Goal: Use online tool/utility

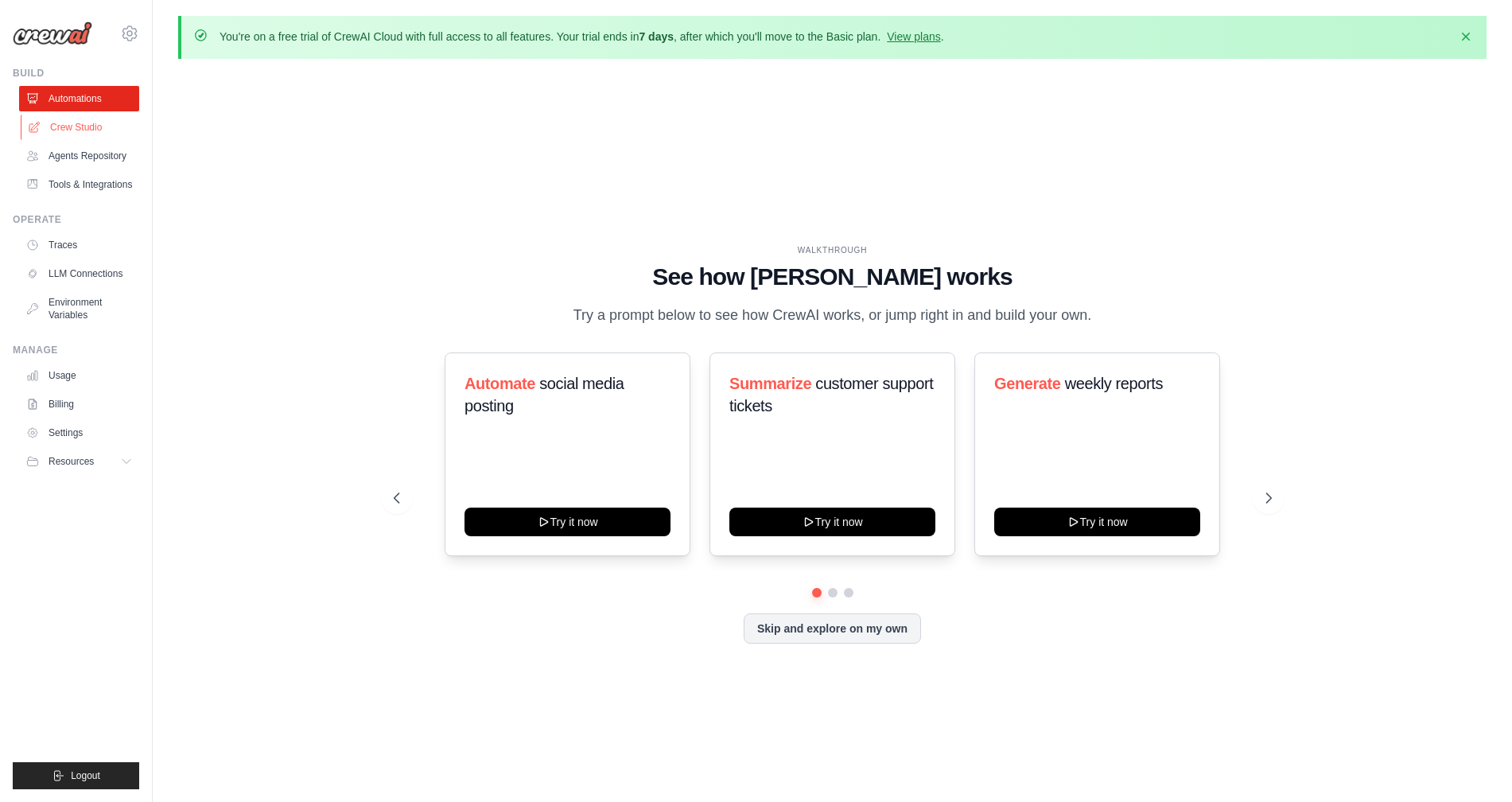
click at [78, 115] on link "Crew Studio" at bounding box center [80, 128] width 120 height 25
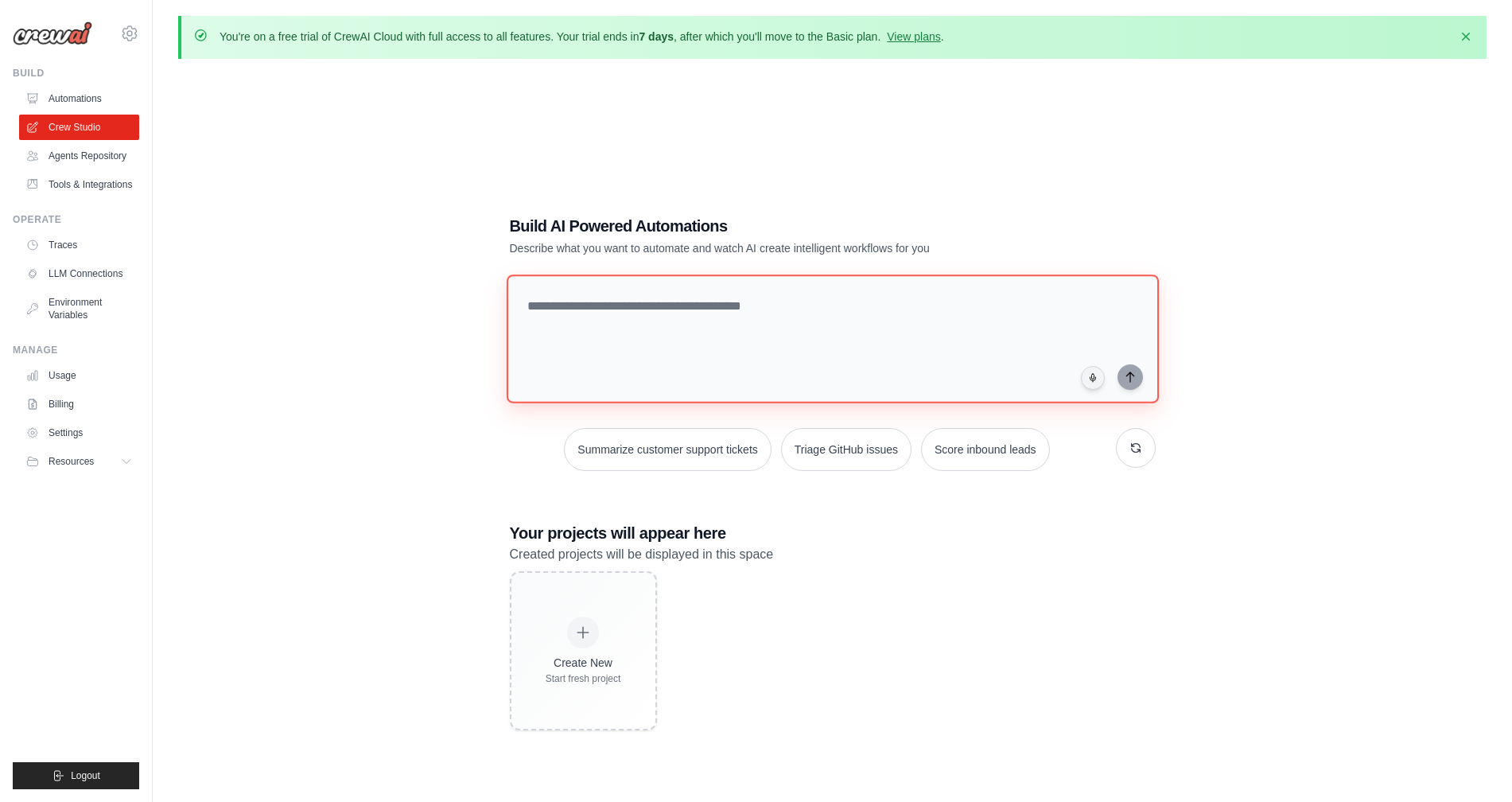
click at [692, 322] on textarea at bounding box center [831, 338] width 652 height 129
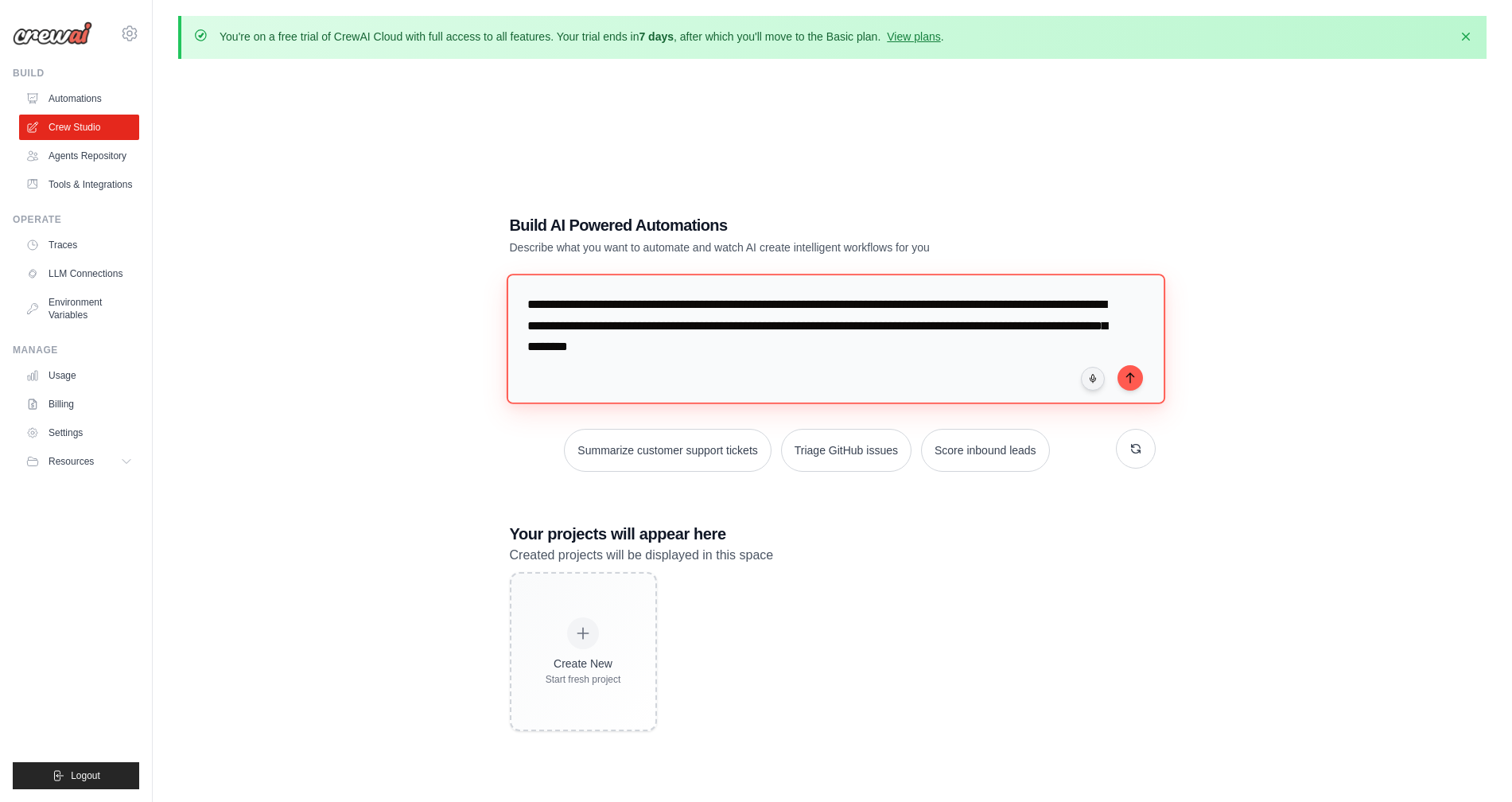
paste textarea "**********"
type textarea "**********"
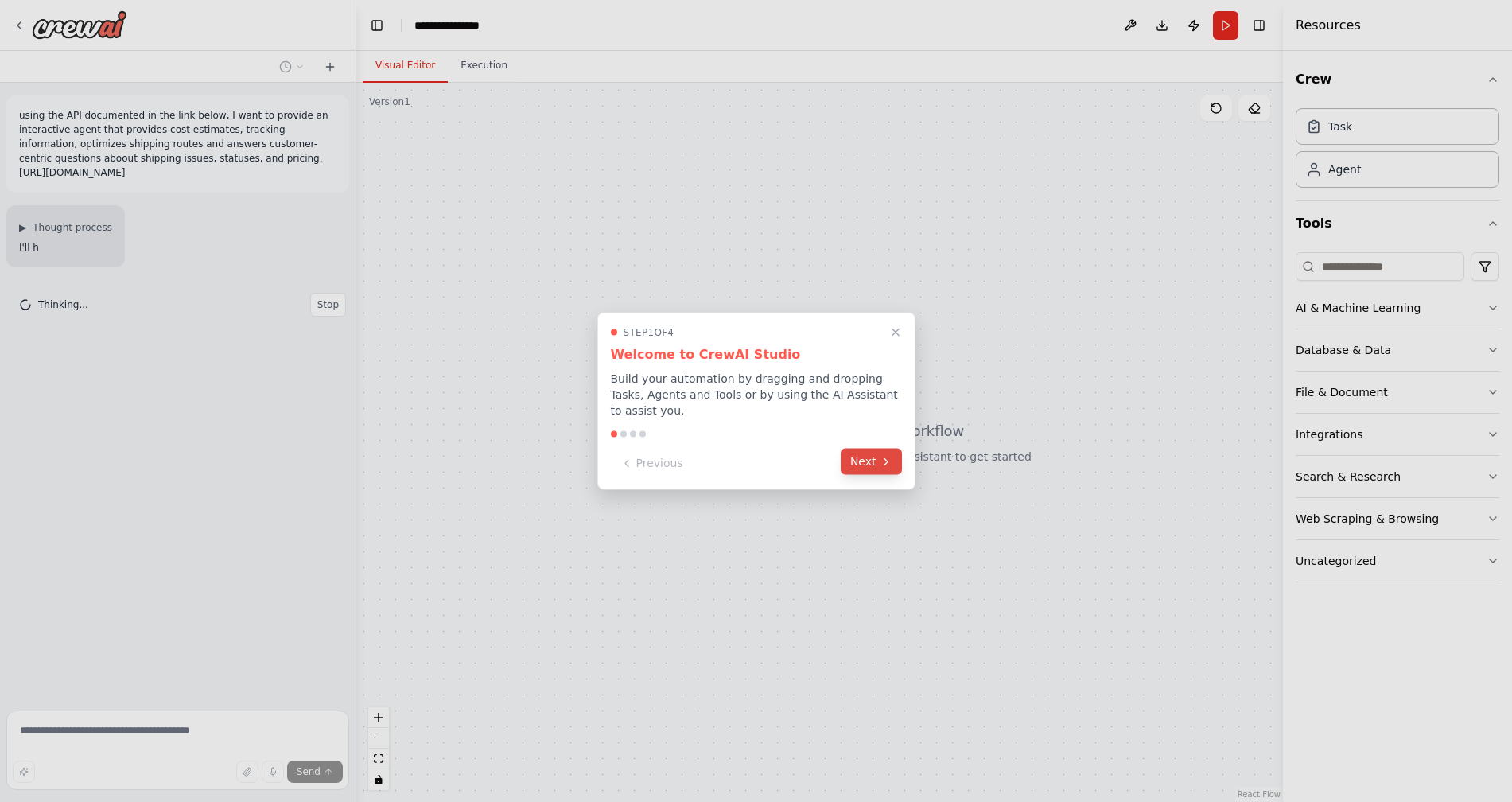
click at [877, 466] on button "Next" at bounding box center [870, 461] width 61 height 26
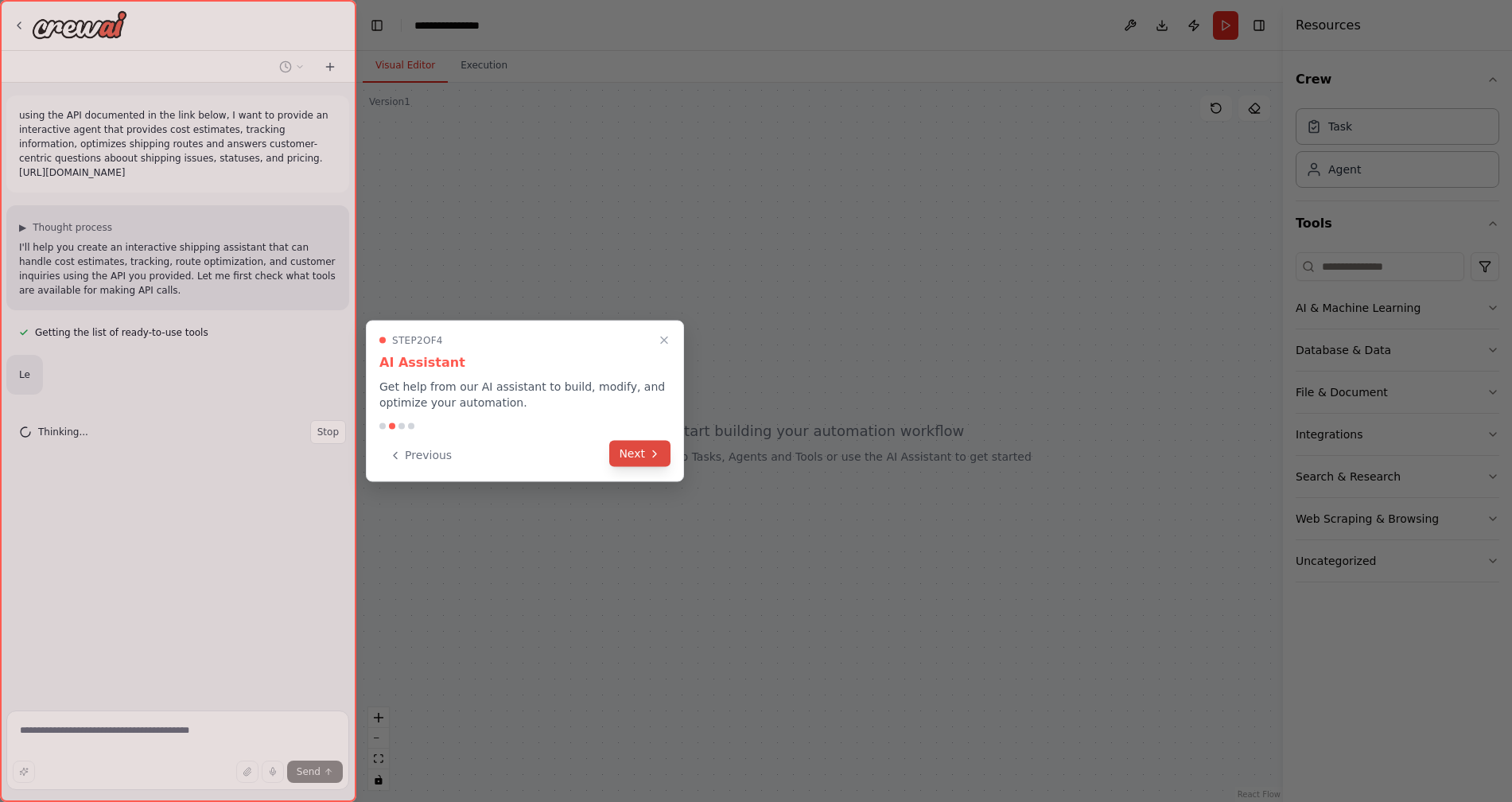
click at [649, 458] on icon at bounding box center [654, 453] width 13 height 13
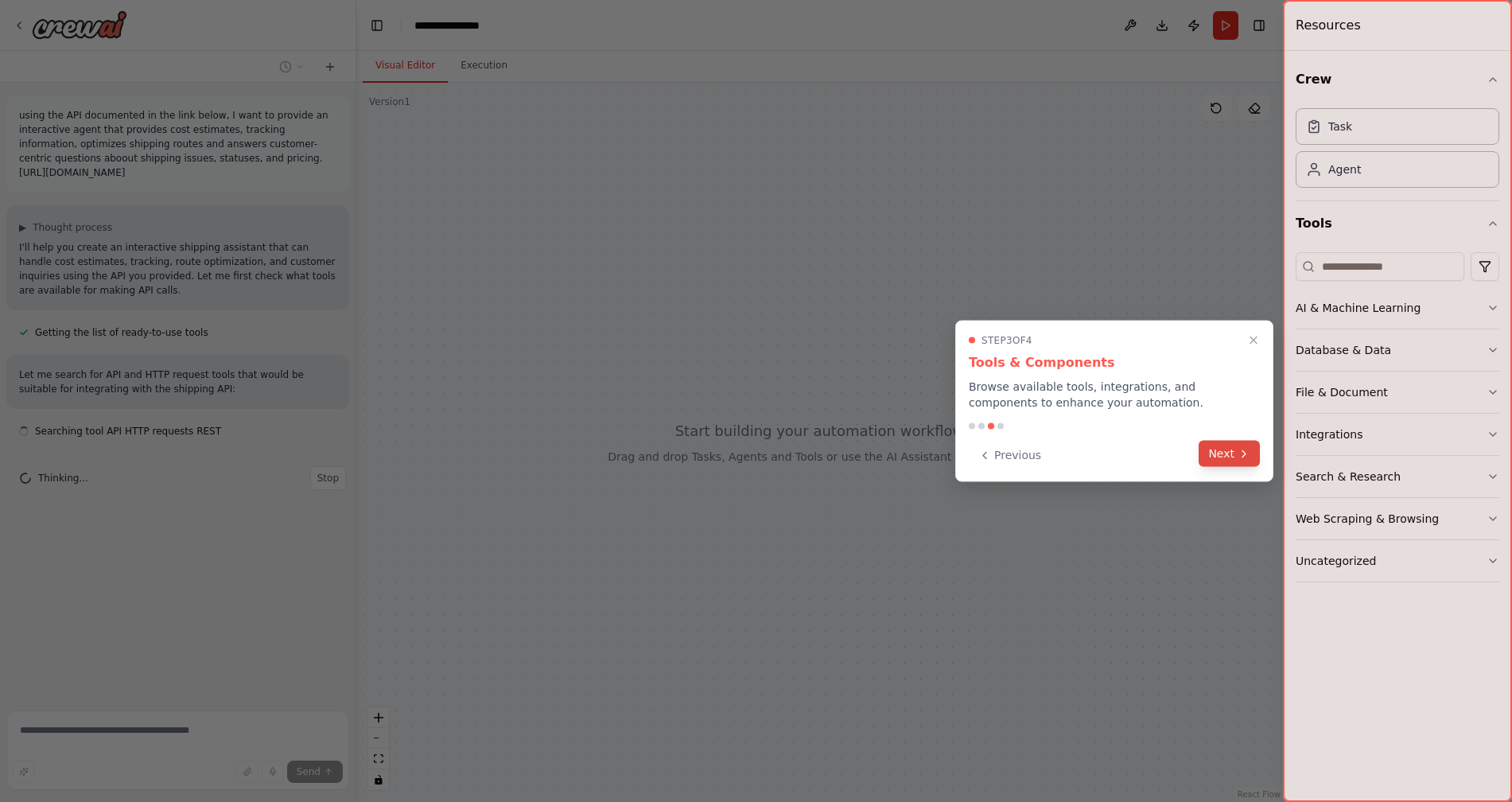
click at [1220, 452] on button "Next" at bounding box center [1228, 453] width 61 height 26
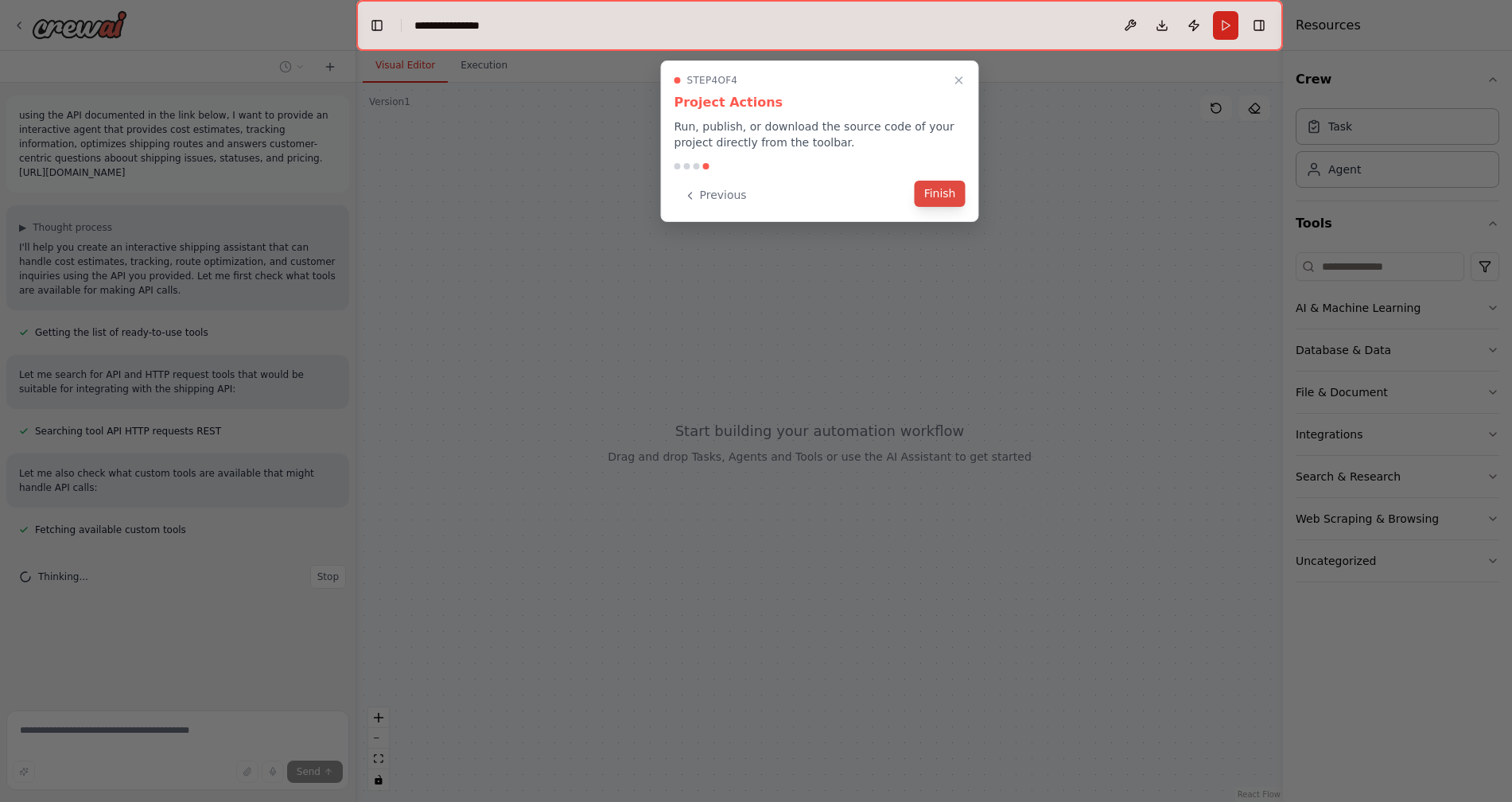
click at [937, 191] on button "Finish" at bounding box center [939, 193] width 51 height 26
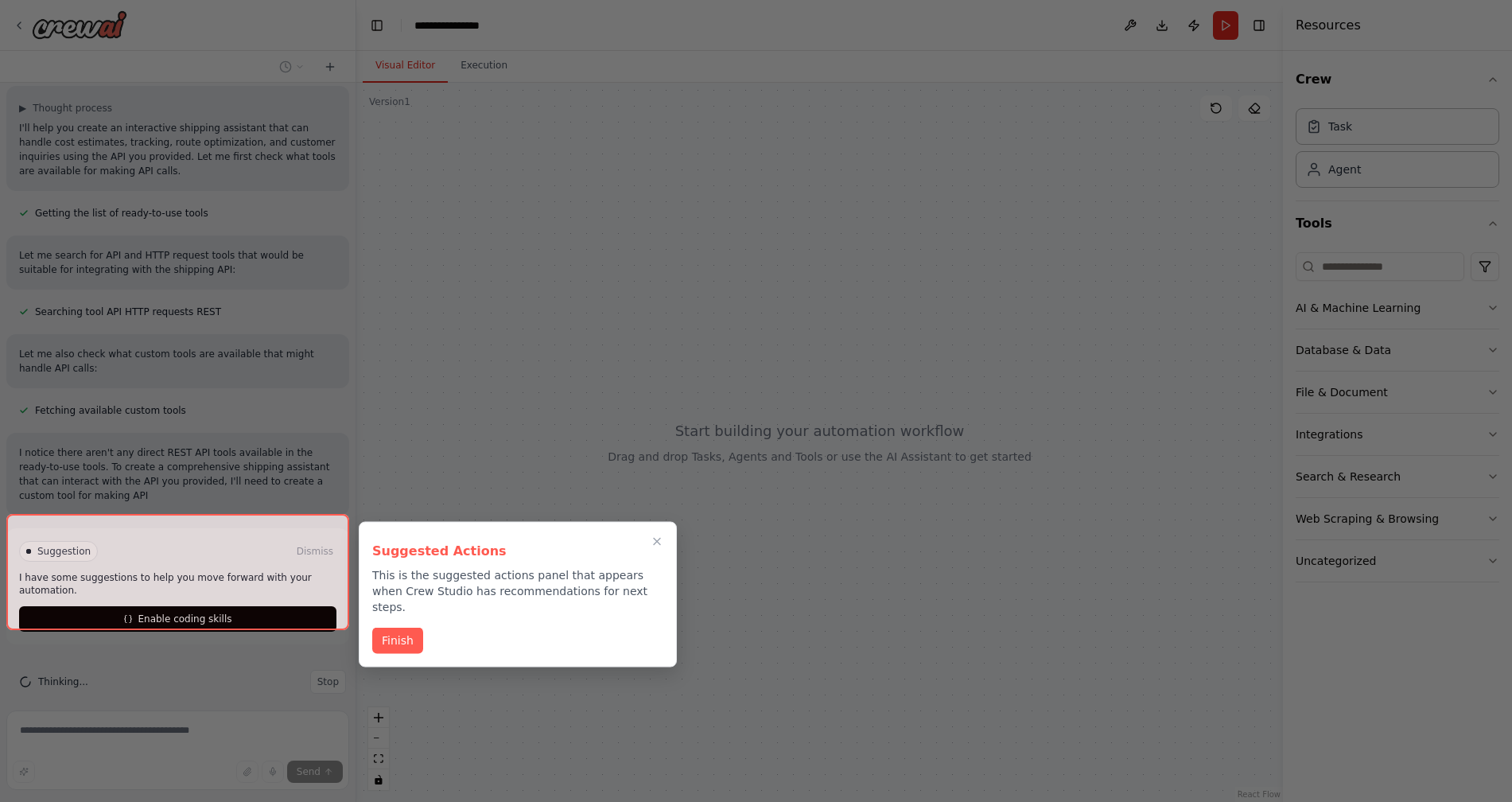
scroll to position [133, 0]
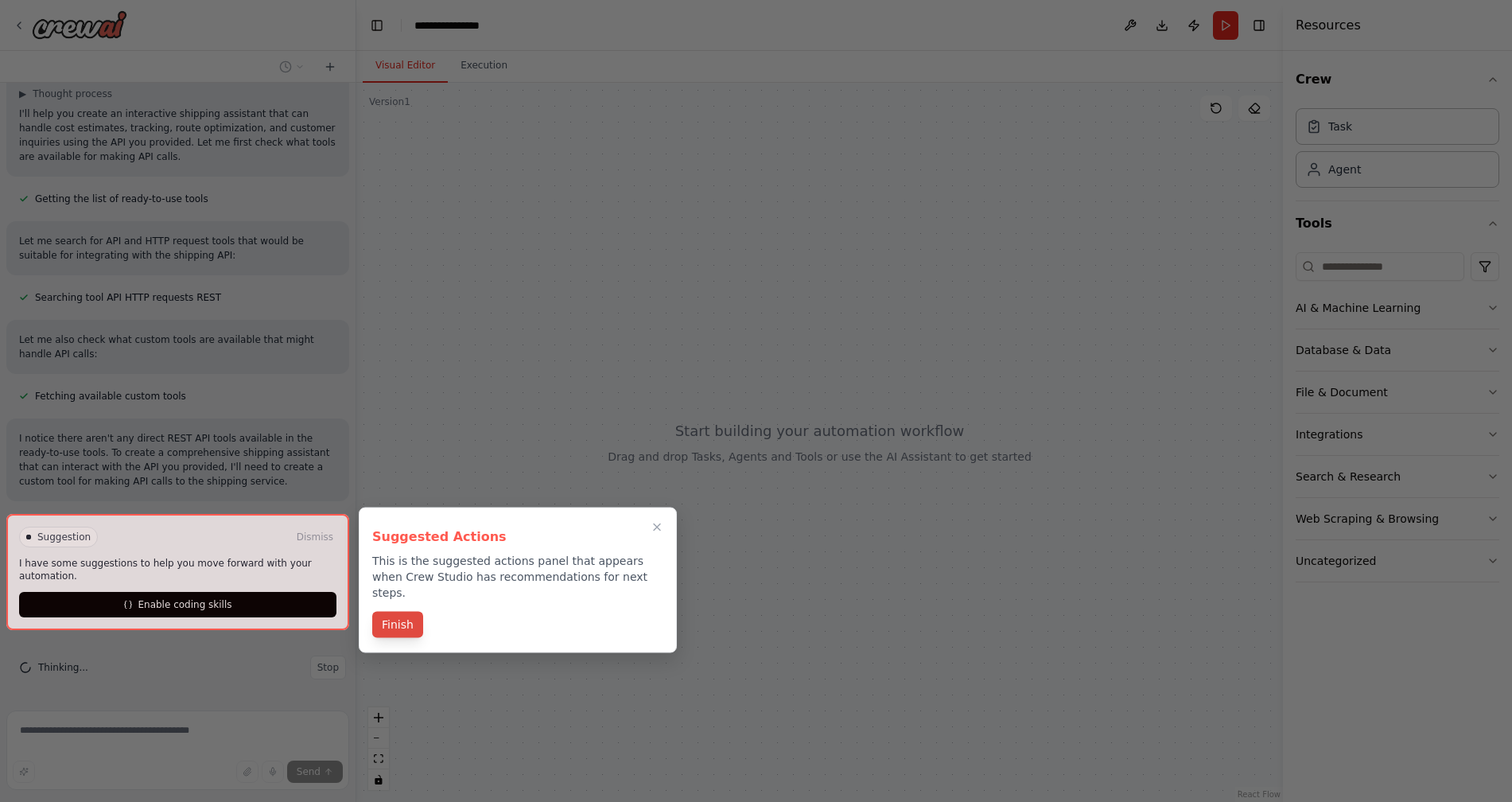
click at [394, 612] on button "Finish" at bounding box center [397, 624] width 51 height 26
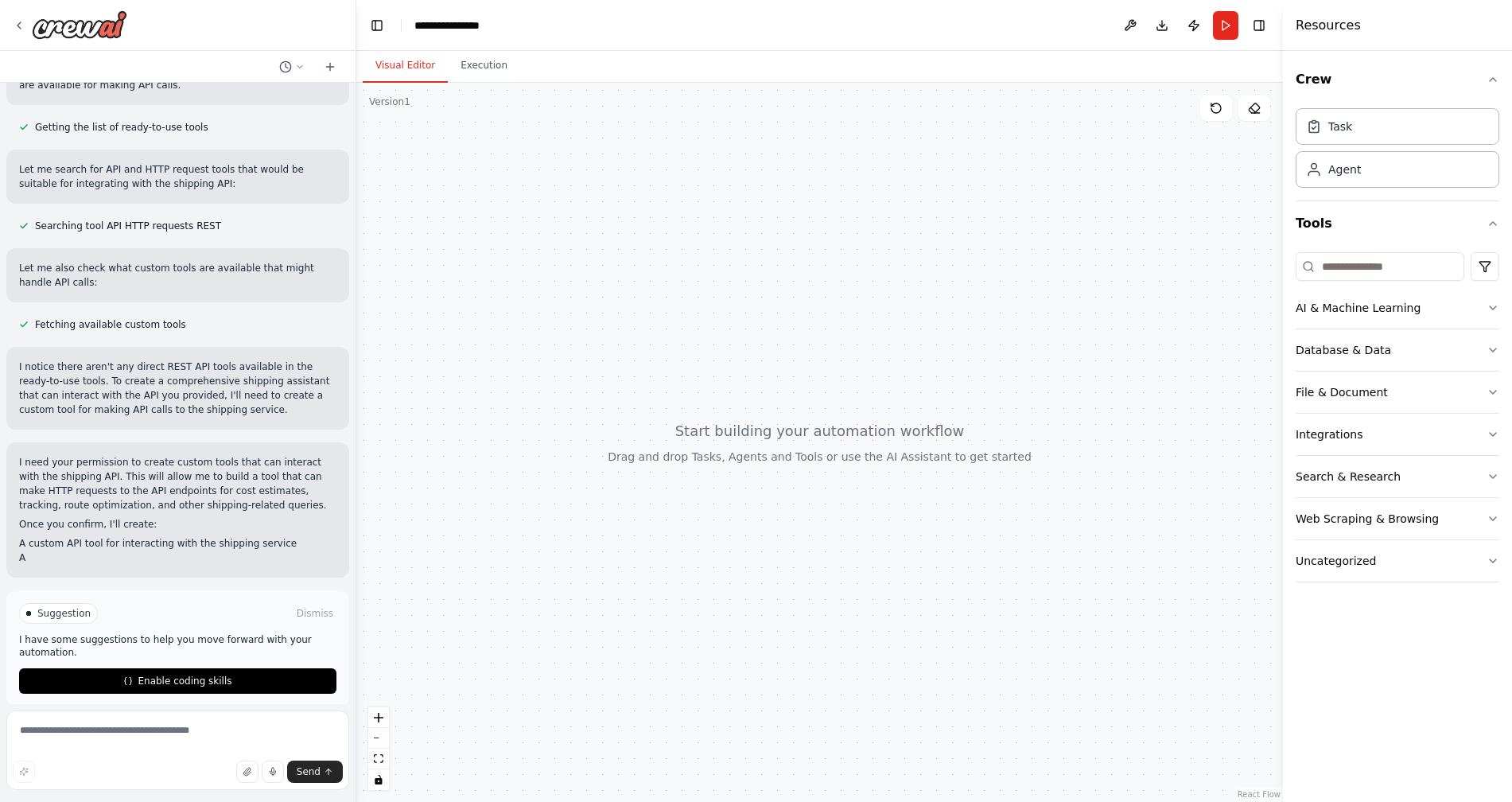
click at [208, 664] on div "Suggestion Dismiss I have some suggestions to help you move forward with your a…" at bounding box center [178, 648] width 317 height 91
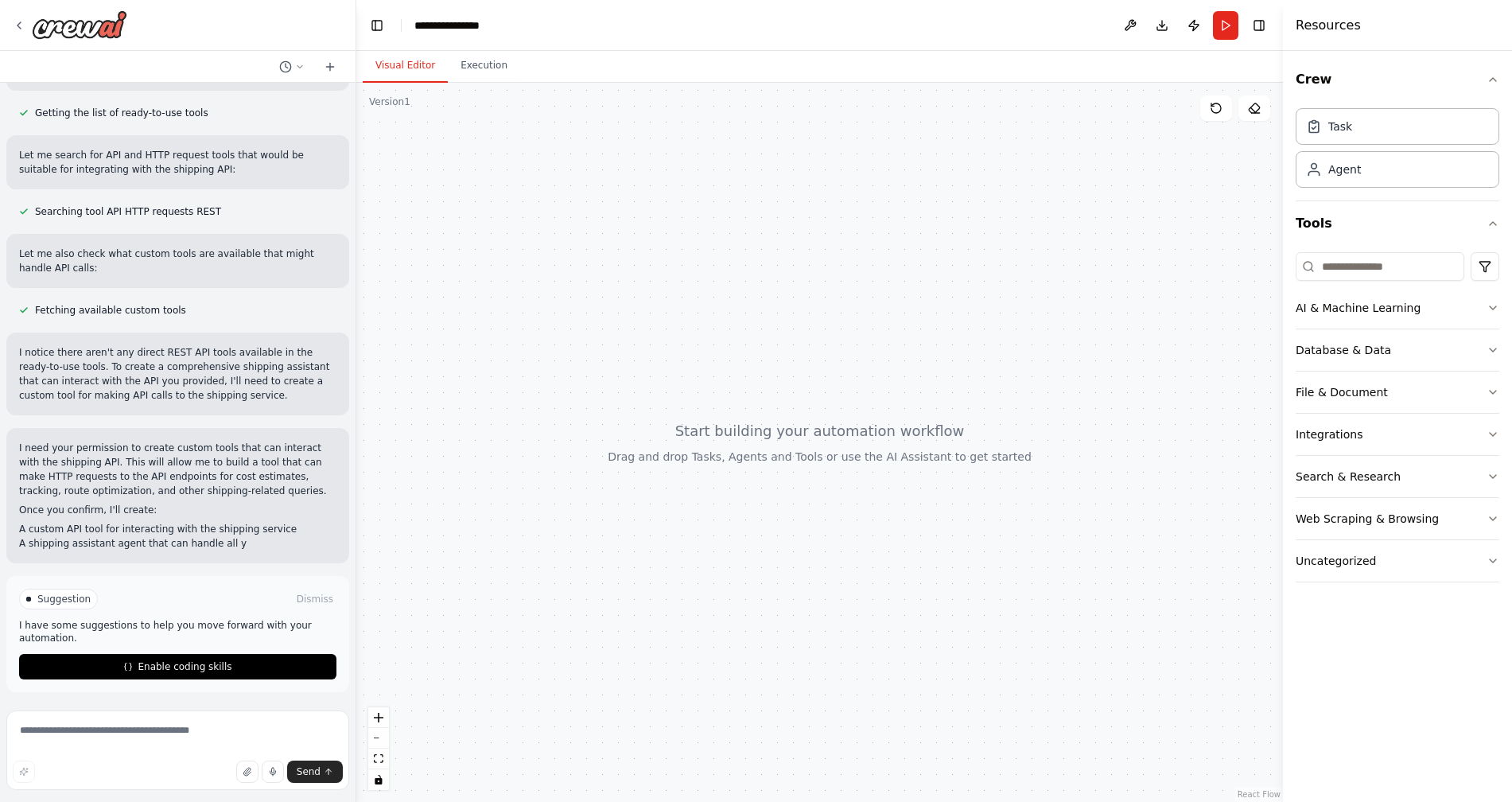
click at [208, 664] on div "Suggestion Dismiss I have some suggestions to help you move forward with your a…" at bounding box center [178, 634] width 317 height 91
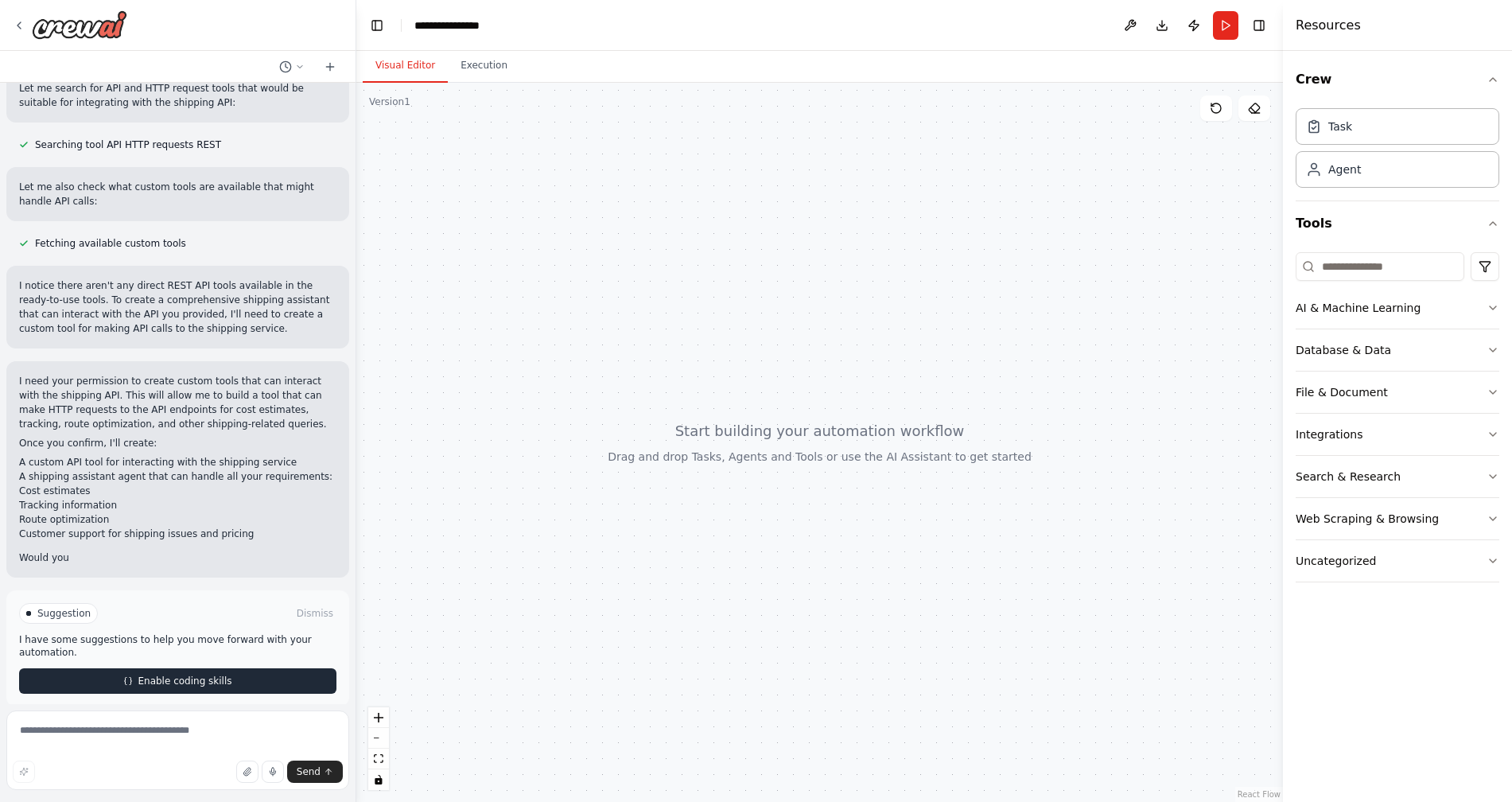
scroll to position [301, 0]
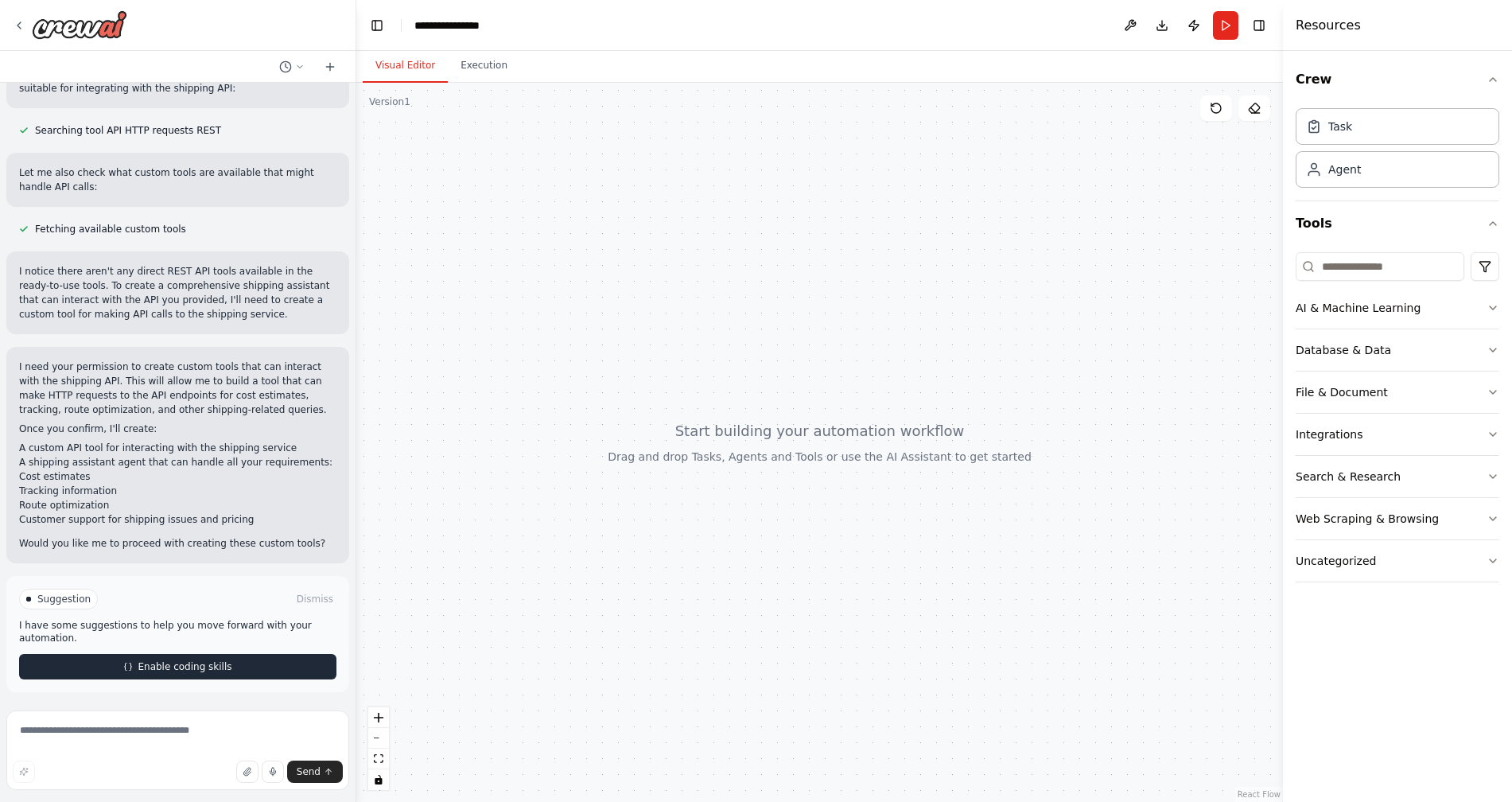
click at [194, 669] on span "Enable coding skills" at bounding box center [184, 666] width 94 height 13
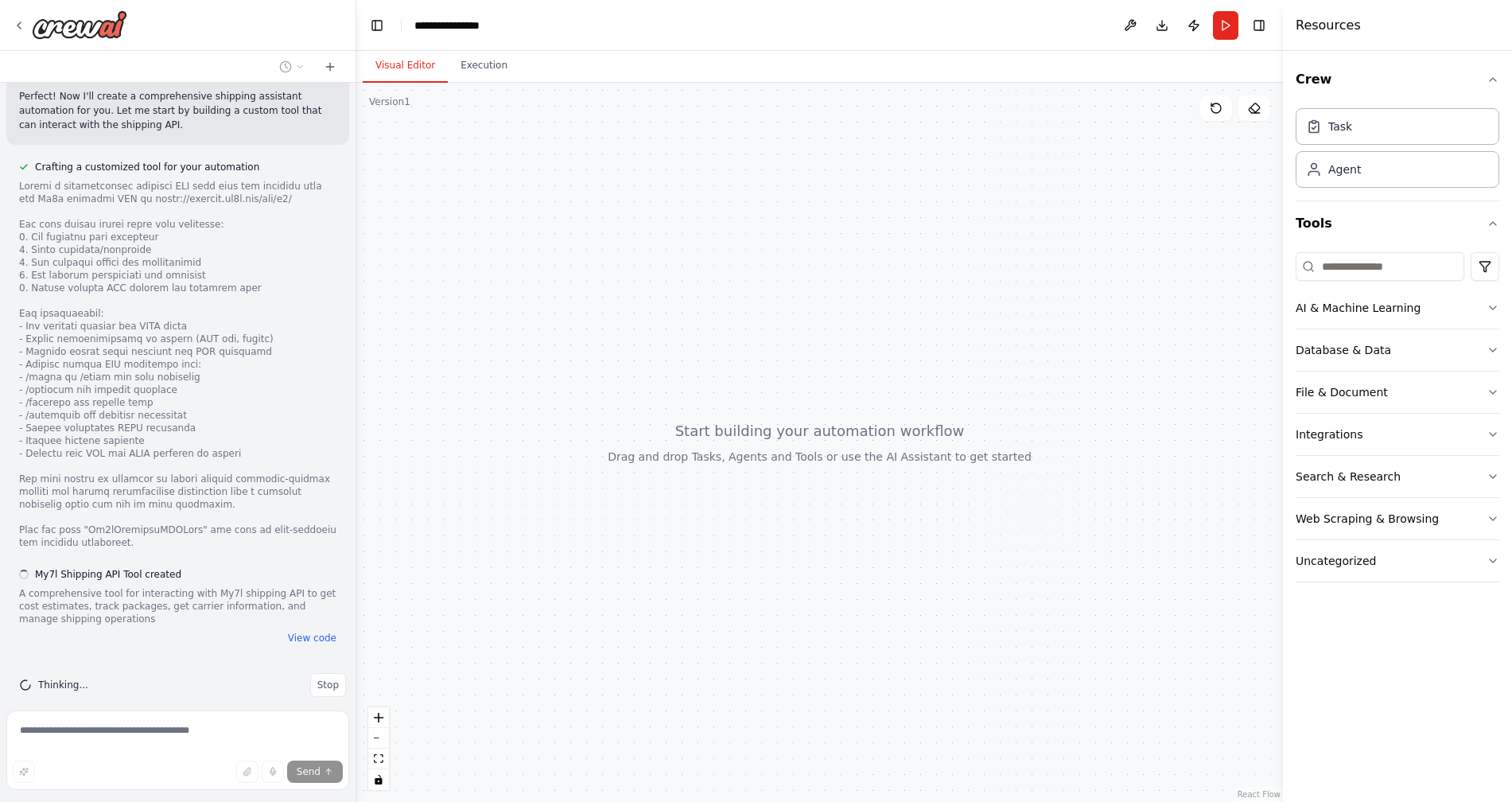
scroll to position [840, 0]
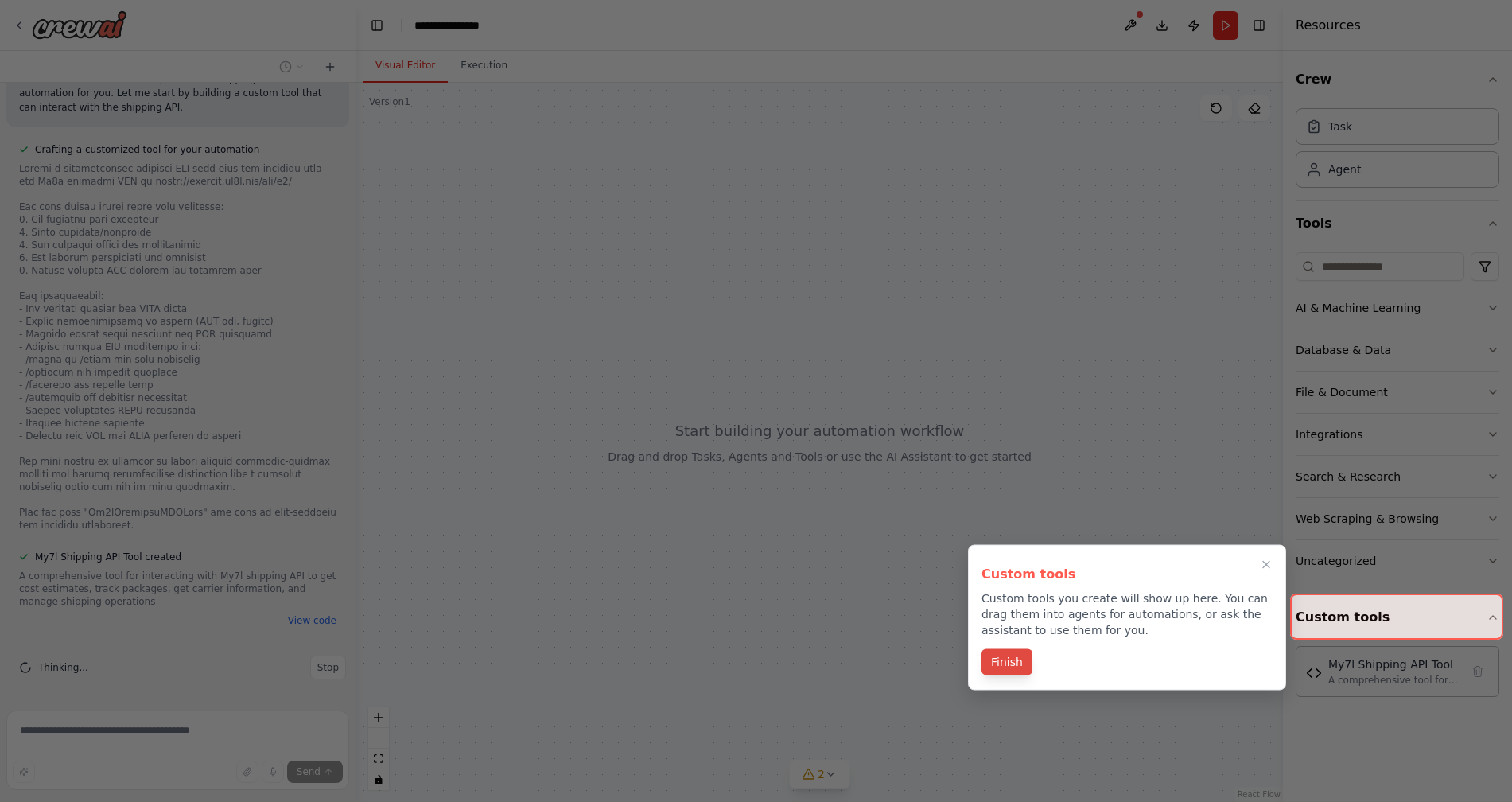
click at [1009, 663] on button "Finish" at bounding box center [1007, 662] width 51 height 26
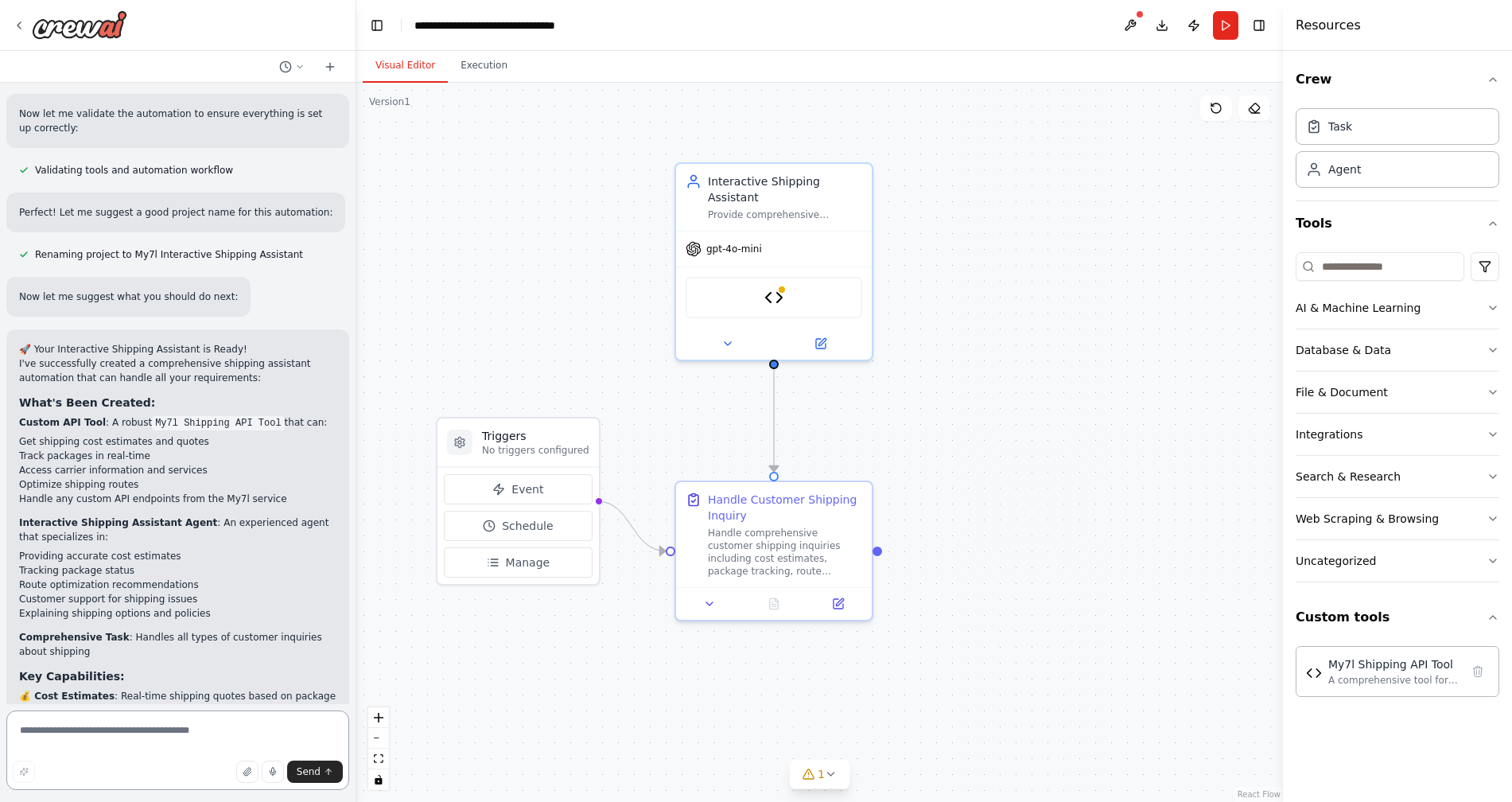
scroll to position [1755, 0]
click at [803, 556] on div "Handle comprehensive customer shipping inquiries including cost estimates, pack…" at bounding box center [785, 549] width 155 height 51
click at [766, 300] on img at bounding box center [774, 295] width 19 height 19
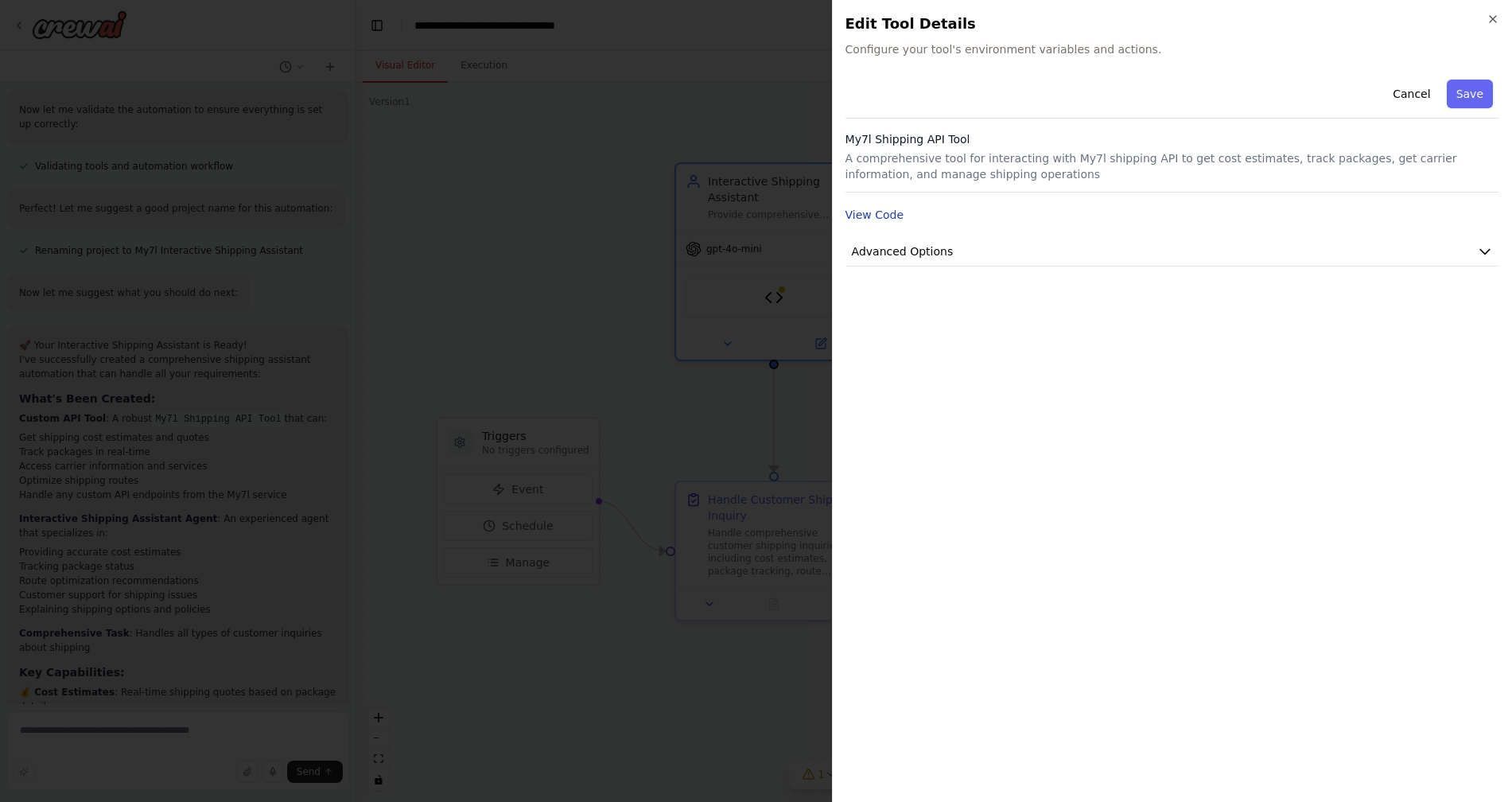
click at [863, 214] on button "View Code" at bounding box center [874, 215] width 59 height 15
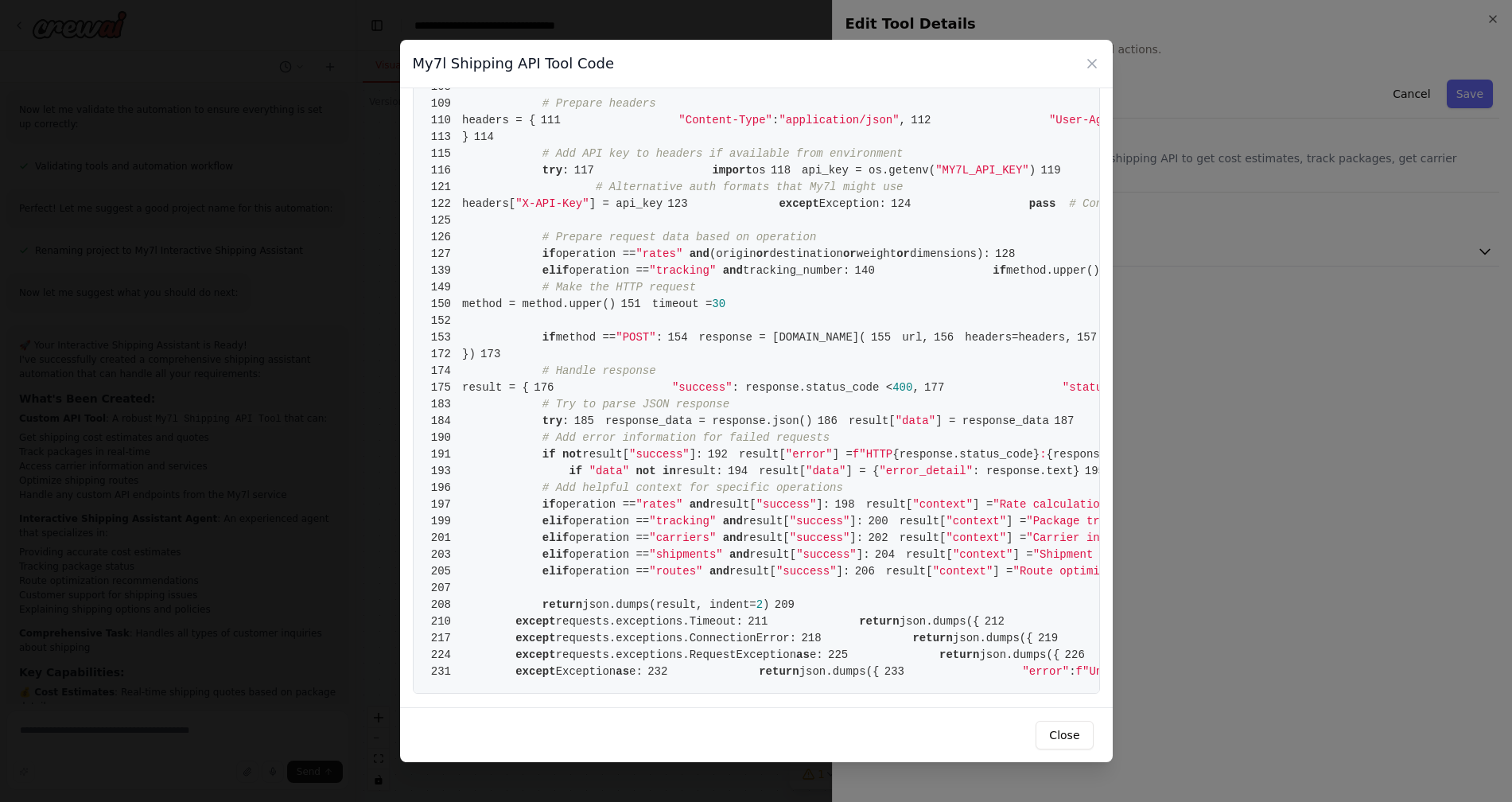
scroll to position [1934, 0]
click at [350, 473] on div "My7l Shipping API Tool Code 1 from crewai.tools import BaseTool 2 from pydantic…" at bounding box center [756, 401] width 1512 height 802
